Goal: Register for event/course

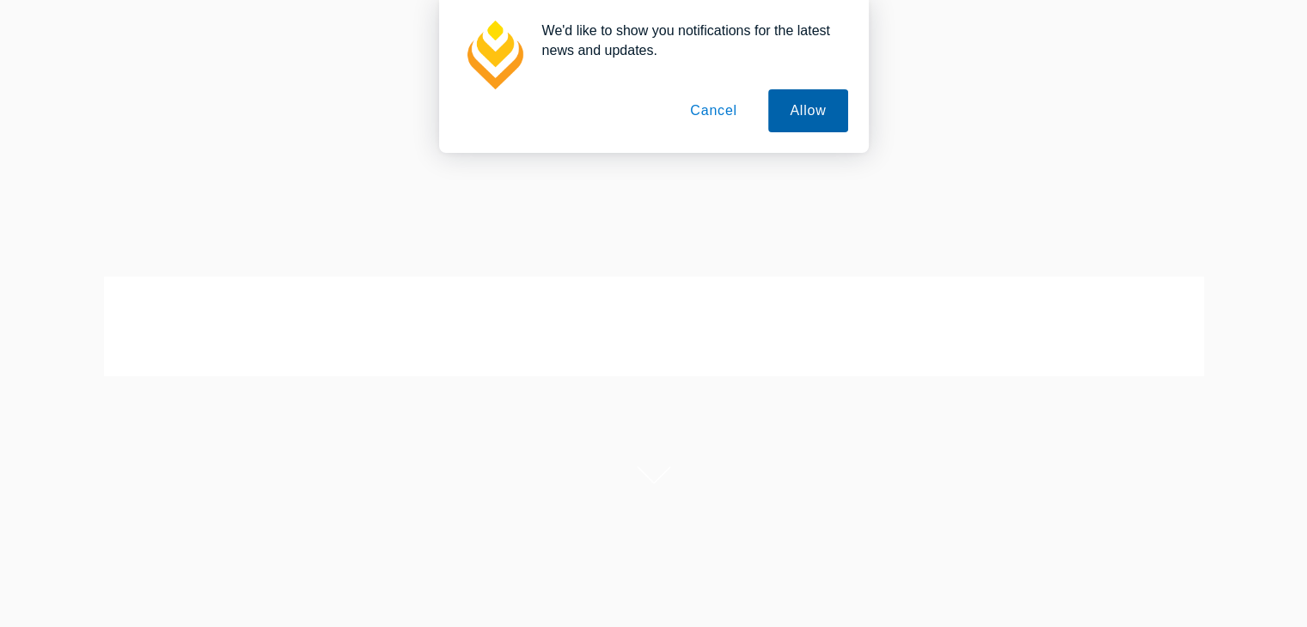
click at [805, 97] on button "Allow" at bounding box center [807, 110] width 79 height 43
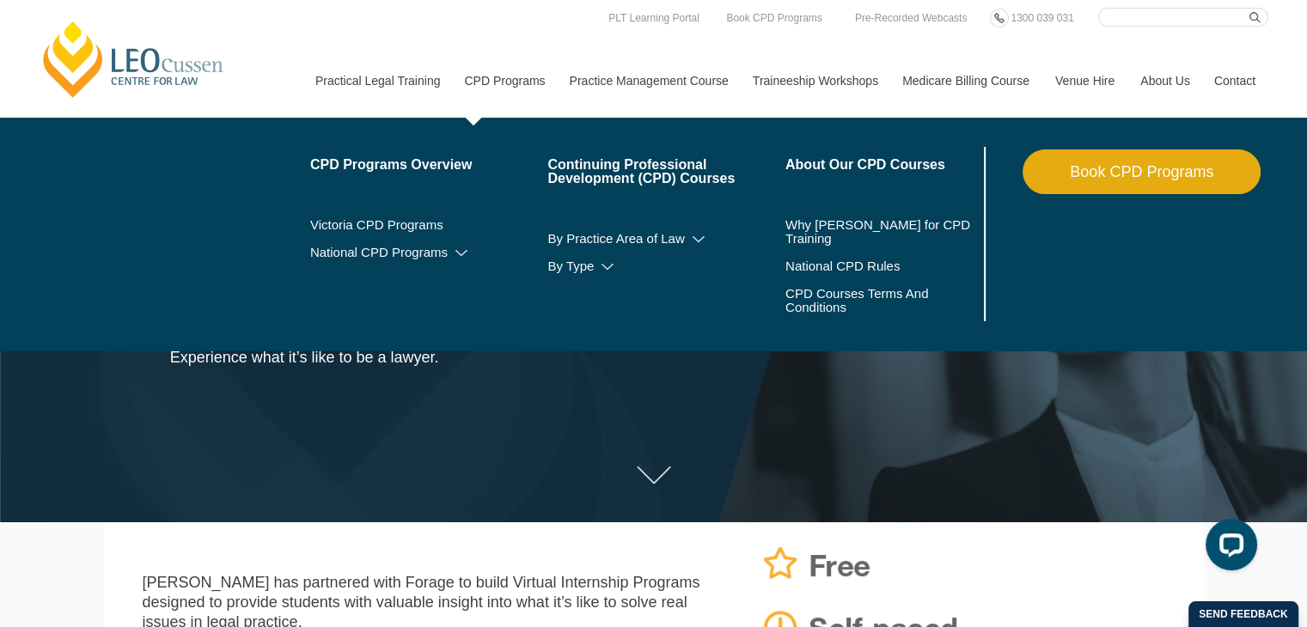
click at [504, 82] on link "CPD Programs" at bounding box center [503, 81] width 105 height 74
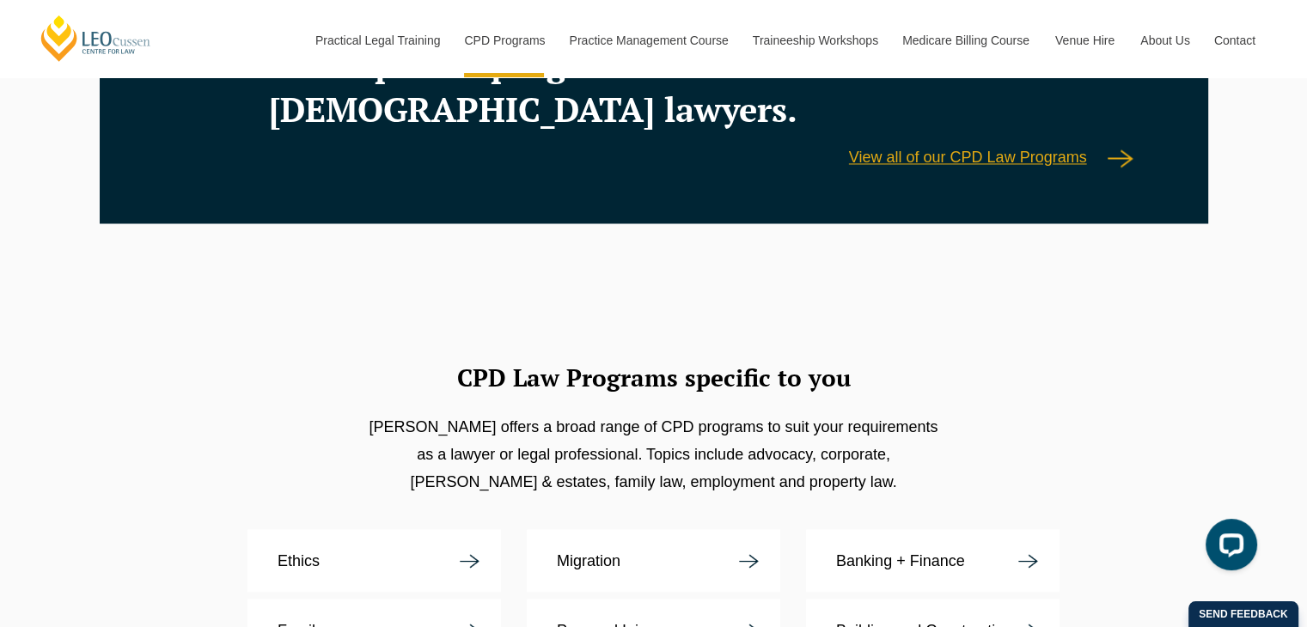
scroll to position [2858, 0]
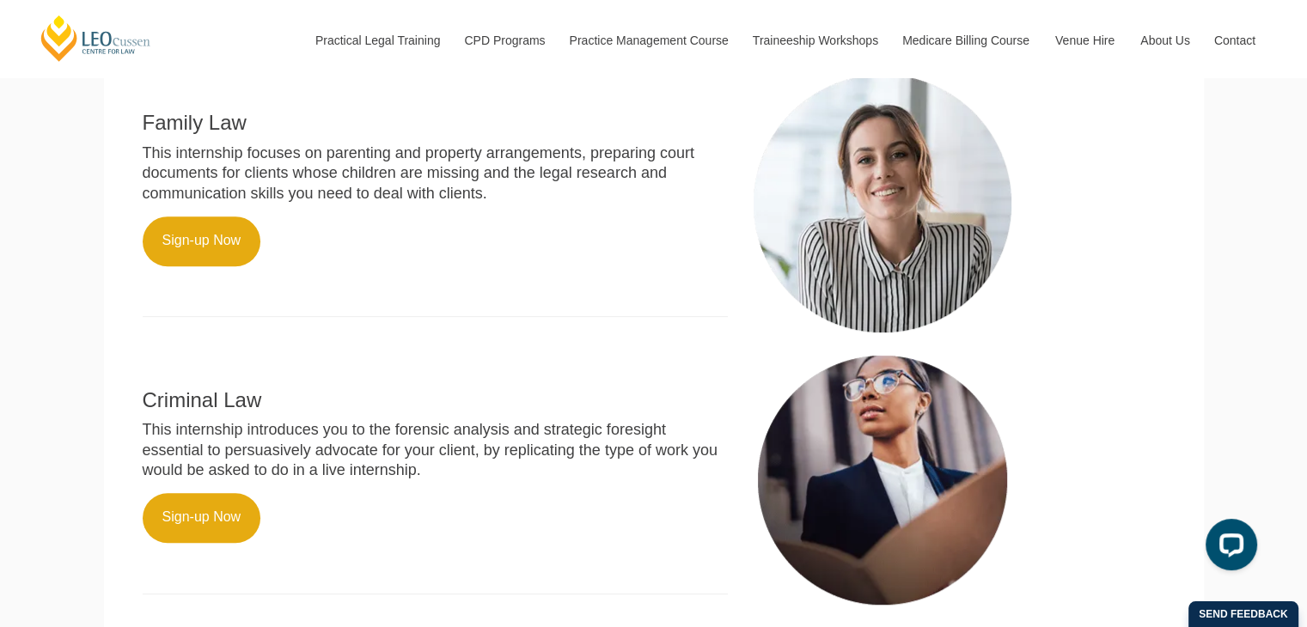
scroll to position [697, 0]
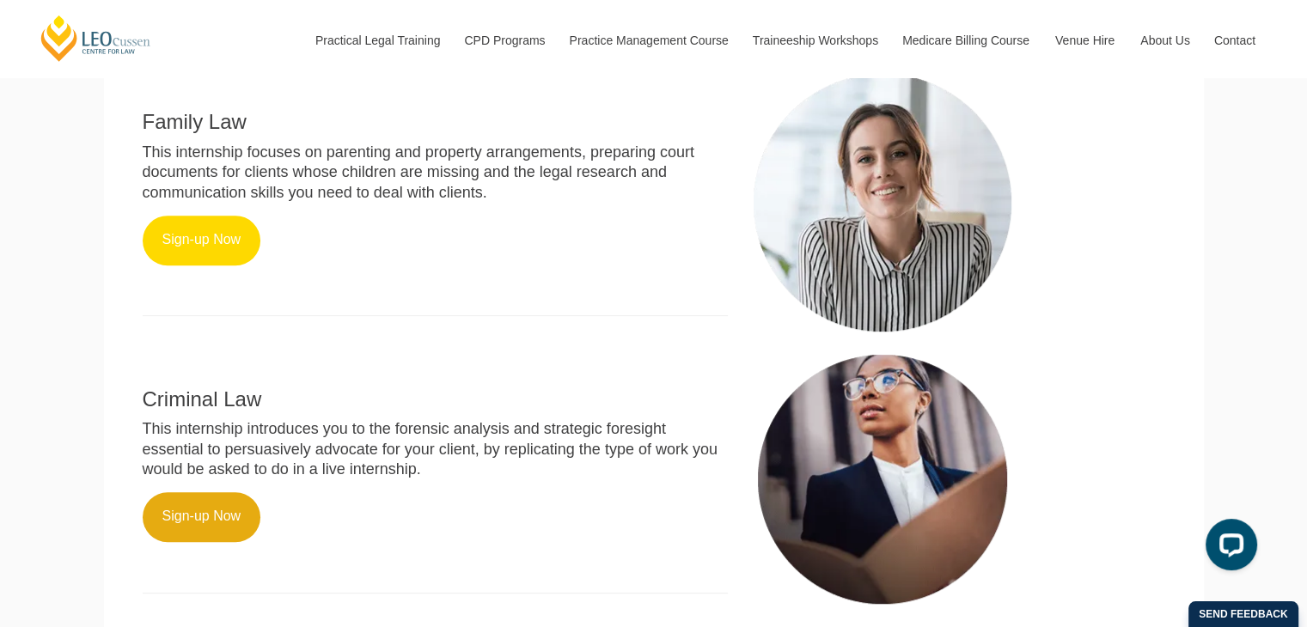
click at [223, 260] on link "Sign-up Now" at bounding box center [202, 241] width 119 height 50
